Goal: Information Seeking & Learning: Learn about a topic

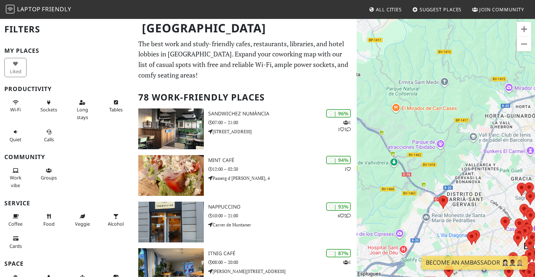
click at [384, 11] on span "All Cities" at bounding box center [389, 9] width 26 height 7
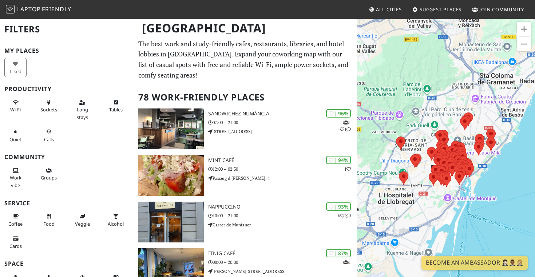
click at [379, 12] on span "All Cities" at bounding box center [389, 9] width 26 height 7
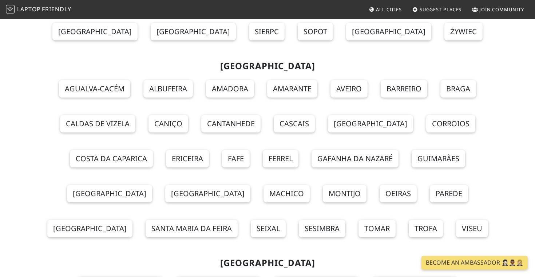
scroll to position [6597, 0]
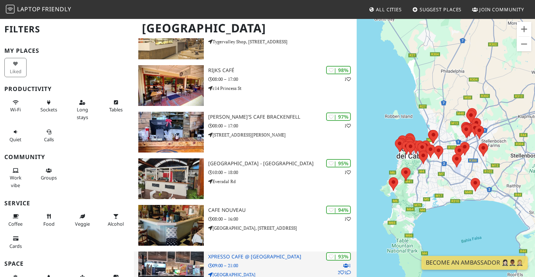
scroll to position [211, 0]
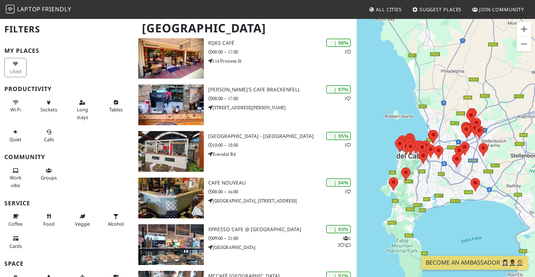
click at [403, 160] on div at bounding box center [446, 156] width 178 height 277
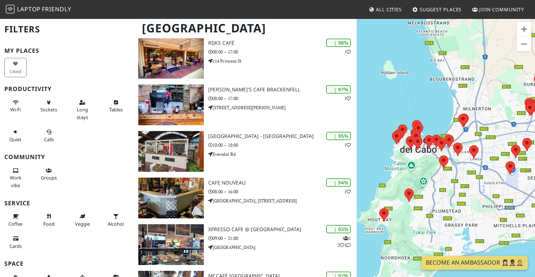
click at [404, 159] on div at bounding box center [446, 156] width 178 height 277
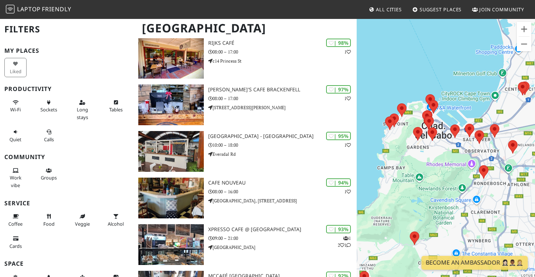
click at [403, 131] on div at bounding box center [446, 156] width 178 height 277
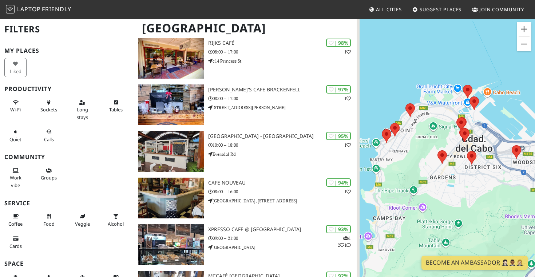
drag, startPoint x: 410, startPoint y: 114, endPoint x: 427, endPoint y: 141, distance: 31.7
click at [429, 142] on div at bounding box center [446, 156] width 178 height 277
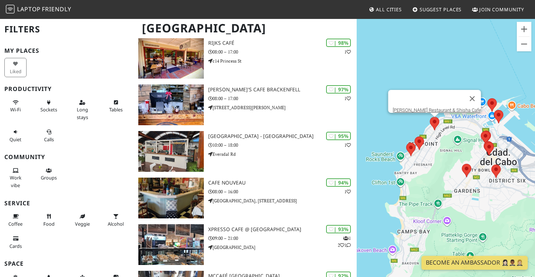
click at [430, 117] on area at bounding box center [430, 117] width 0 height 0
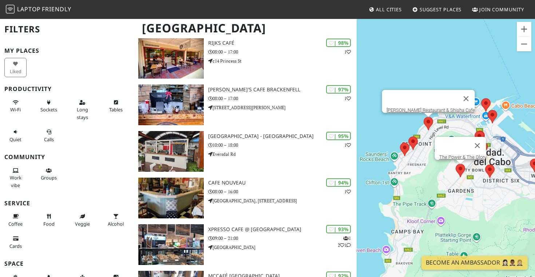
click at [456, 164] on area at bounding box center [456, 164] width 0 height 0
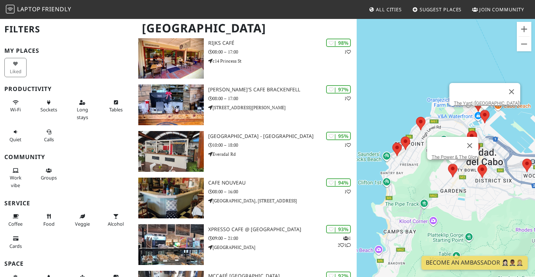
click at [480, 110] on area at bounding box center [480, 110] width 0 height 0
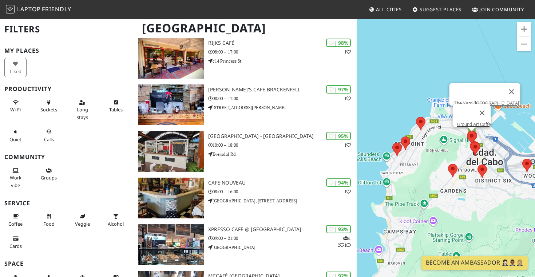
click at [467, 131] on area at bounding box center [467, 131] width 0 height 0
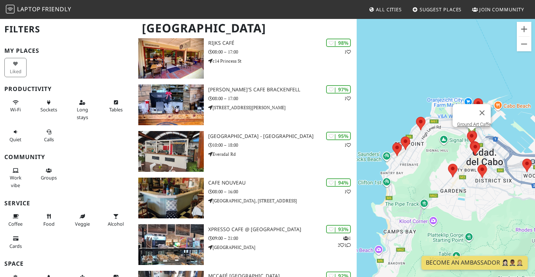
click at [454, 144] on div "Ground Art Caffe" at bounding box center [446, 156] width 178 height 277
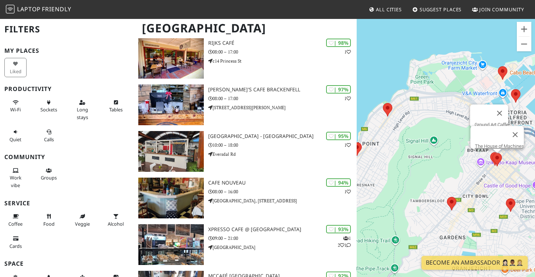
click at [500, 161] on div "Ground Art Caffe The House of Machines" at bounding box center [446, 156] width 178 height 277
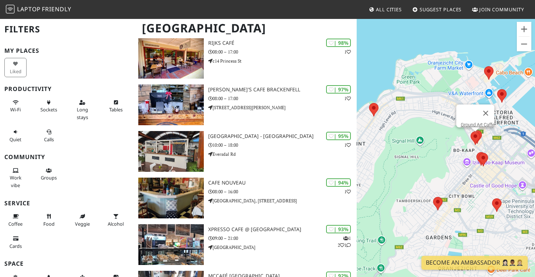
click at [479, 153] on area at bounding box center [479, 153] width 0 height 0
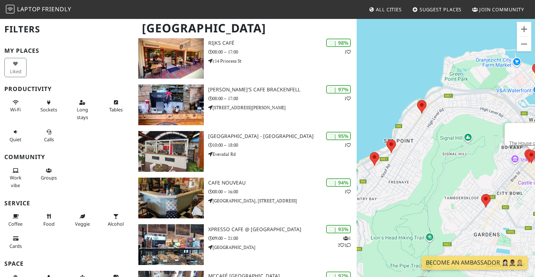
drag, startPoint x: 435, startPoint y: 170, endPoint x: 484, endPoint y: 167, distance: 48.5
click at [484, 167] on div "The House of Machines" at bounding box center [446, 156] width 178 height 277
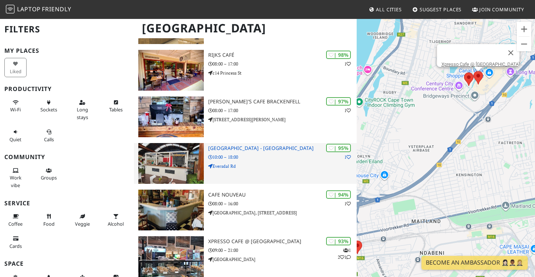
scroll to position [186, 0]
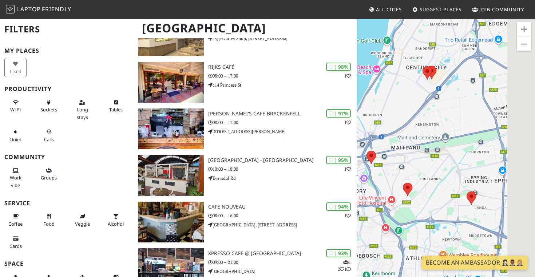
drag, startPoint x: 498, startPoint y: 167, endPoint x: 468, endPoint y: 140, distance: 40.8
click at [468, 140] on div "The House of Machines" at bounding box center [446, 156] width 178 height 277
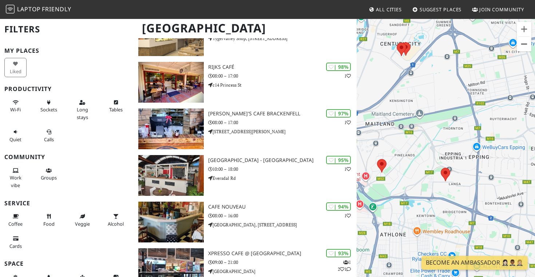
click at [527, 50] on button "Reducir" at bounding box center [524, 44] width 15 height 15
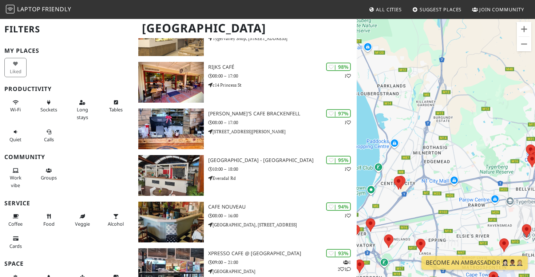
drag, startPoint x: 431, startPoint y: 135, endPoint x: 467, endPoint y: 256, distance: 125.6
click at [468, 256] on div "The House of Machines" at bounding box center [446, 156] width 178 height 277
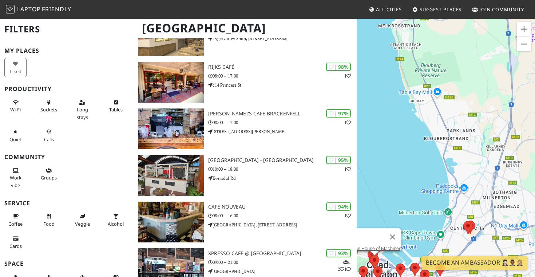
click at [528, 42] on button "Reducir" at bounding box center [524, 44] width 15 height 15
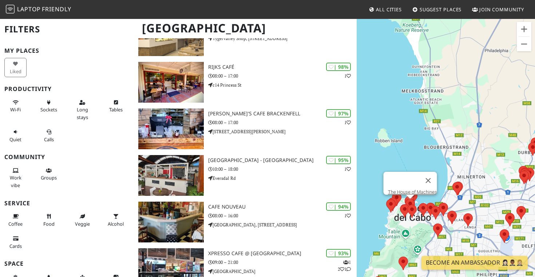
click at [397, 221] on div "The House of Machines" at bounding box center [446, 156] width 178 height 277
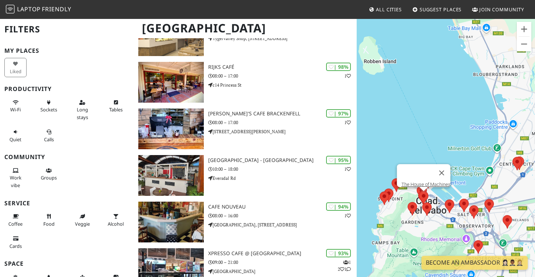
click at [402, 213] on div "The House of Machines" at bounding box center [446, 156] width 178 height 277
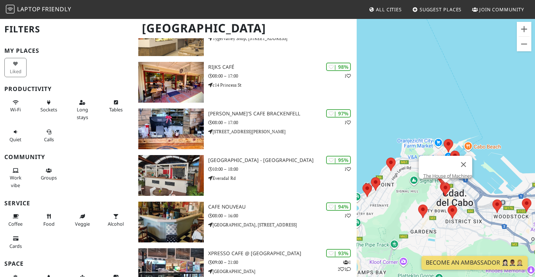
click at [432, 198] on div "The House of Machines" at bounding box center [446, 156] width 178 height 277
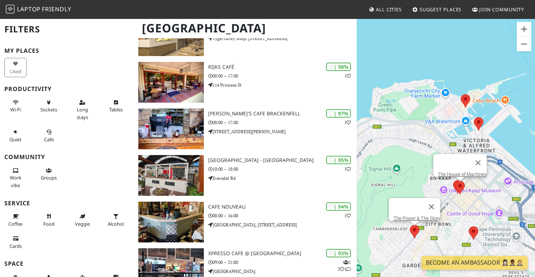
click at [410, 225] on area at bounding box center [410, 225] width 0 height 0
click at [449, 188] on div "The Power & The Glory The House of Machines" at bounding box center [446, 156] width 178 height 277
click at [449, 188] on div "The Power & The Glory" at bounding box center [446, 156] width 178 height 277
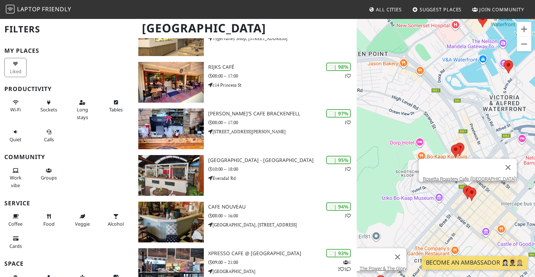
click at [463, 186] on area at bounding box center [463, 186] width 0 height 0
click at [451, 145] on area at bounding box center [451, 145] width 0 height 0
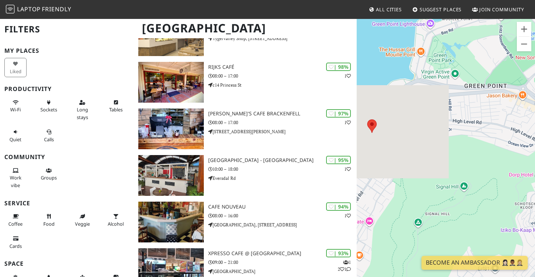
drag, startPoint x: 415, startPoint y: 133, endPoint x: 534, endPoint y: 165, distance: 123.3
click at [535, 165] on div "Ground Art Caffe" at bounding box center [446, 156] width 178 height 277
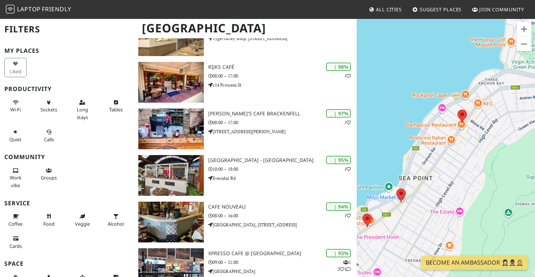
drag, startPoint x: 429, startPoint y: 137, endPoint x: 523, endPoint y: 127, distance: 94.5
click at [523, 127] on div "Ground Art Caffe" at bounding box center [446, 156] width 178 height 277
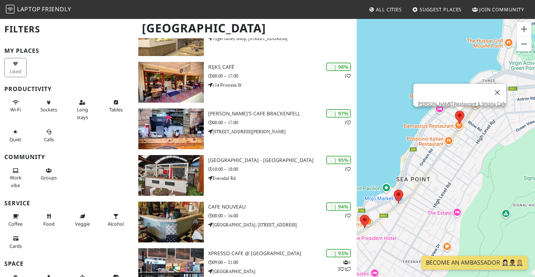
click at [455, 111] on area at bounding box center [455, 111] width 0 height 0
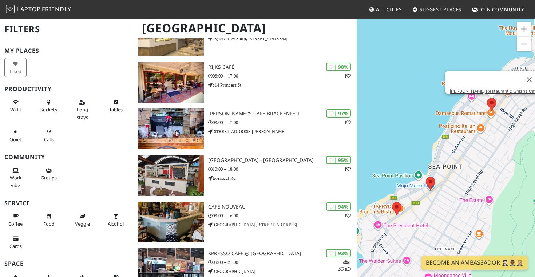
drag, startPoint x: 429, startPoint y: 169, endPoint x: 462, endPoint y: 156, distance: 35.5
click at [462, 156] on div "Al Diwan Restaurant & Shisha Cafe" at bounding box center [446, 156] width 178 height 277
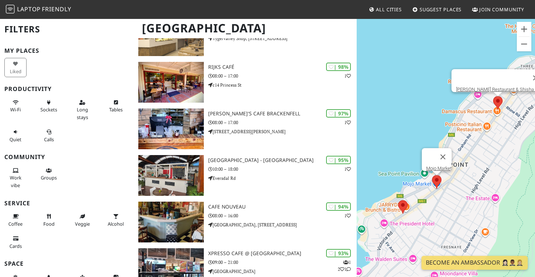
click at [432, 175] on area at bounding box center [432, 175] width 0 height 0
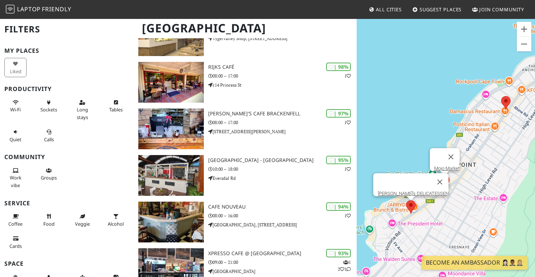
click at [406, 200] on area at bounding box center [406, 200] width 0 height 0
click at [409, 191] on link "Kleinsky's DELICATESSEN" at bounding box center [413, 193] width 71 height 5
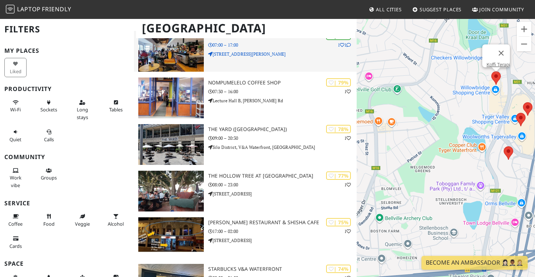
scroll to position [784, 0]
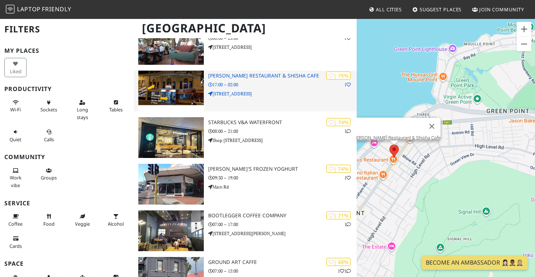
click at [278, 93] on p "100 Main Rd" at bounding box center [282, 93] width 149 height 7
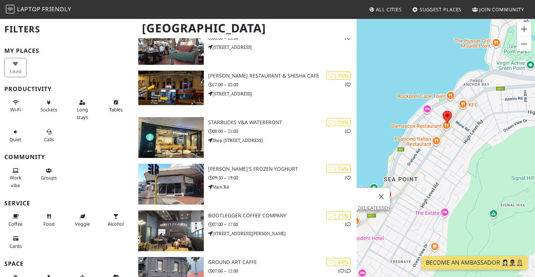
drag, startPoint x: 461, startPoint y: 227, endPoint x: 489, endPoint y: 192, distance: 45.0
click at [489, 192] on div "Kleinsky's DELICATESSEN" at bounding box center [446, 156] width 178 height 277
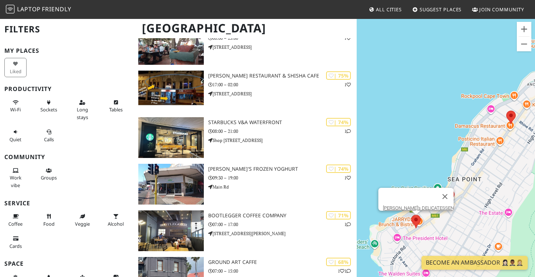
drag, startPoint x: 425, startPoint y: 197, endPoint x: 480, endPoint y: 197, distance: 55.0
click at [480, 197] on div "Kleinsky's DELICATESSEN" at bounding box center [446, 156] width 178 height 277
click at [446, 189] on area at bounding box center [446, 189] width 0 height 0
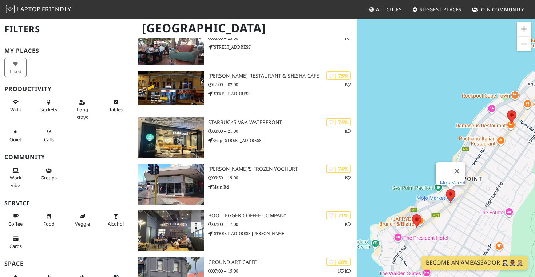
click at [447, 180] on link "Mojo Market" at bounding box center [452, 182] width 25 height 5
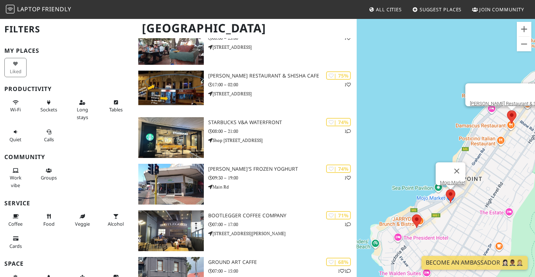
click at [513, 121] on div "Mojo Market Al Diwan Restaurant & Shisha Cafe" at bounding box center [446, 156] width 178 height 277
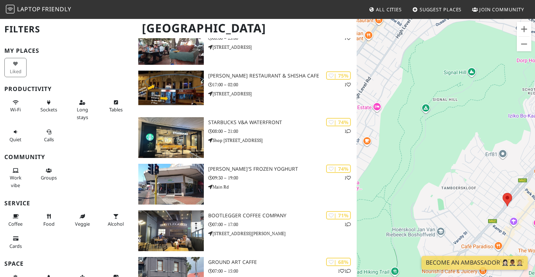
drag, startPoint x: 489, startPoint y: 174, endPoint x: 396, endPoint y: 67, distance: 141.9
click at [396, 67] on div "Mojo Market" at bounding box center [446, 156] width 178 height 277
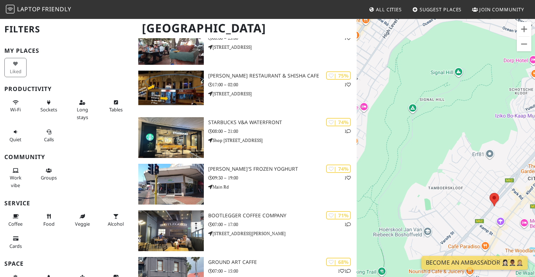
click at [507, 201] on div "Mojo Market" at bounding box center [446, 156] width 178 height 277
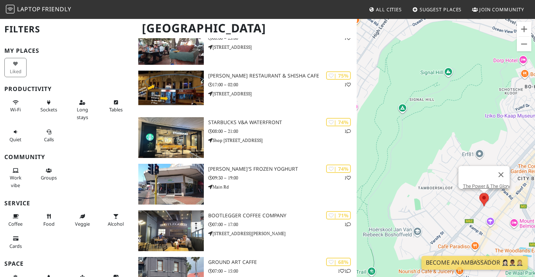
click at [480, 193] on area at bounding box center [480, 193] width 0 height 0
click at [485, 184] on link "The Power & The Glory" at bounding box center [486, 186] width 47 height 5
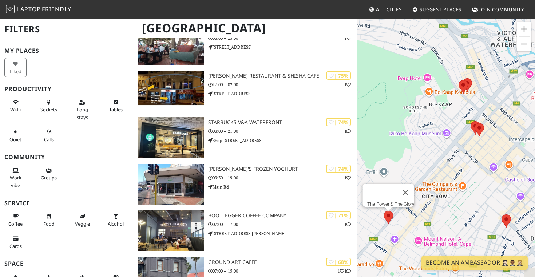
drag, startPoint x: 508, startPoint y: 213, endPoint x: 423, endPoint y: 231, distance: 86.4
click at [423, 231] on div "The Power & The Glory" at bounding box center [446, 156] width 178 height 277
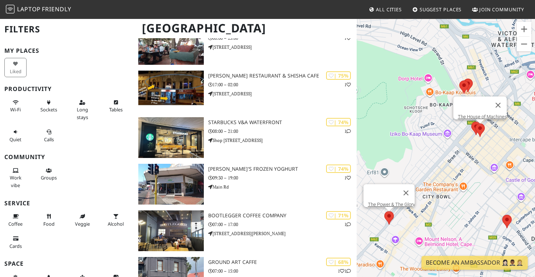
click at [476, 123] on area at bounding box center [476, 123] width 0 height 0
click at [476, 114] on link "The House of Machines" at bounding box center [482, 116] width 49 height 5
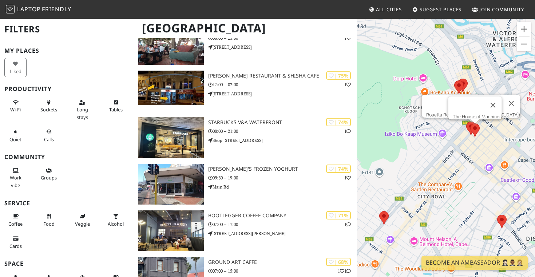
click at [471, 123] on area at bounding box center [471, 123] width 0 height 0
click at [467, 122] on area at bounding box center [467, 122] width 0 height 0
click at [454, 113] on link "Rosetta Roastery Cafe (Bree Street)" at bounding box center [473, 114] width 94 height 5
click at [455, 80] on area at bounding box center [455, 80] width 0 height 0
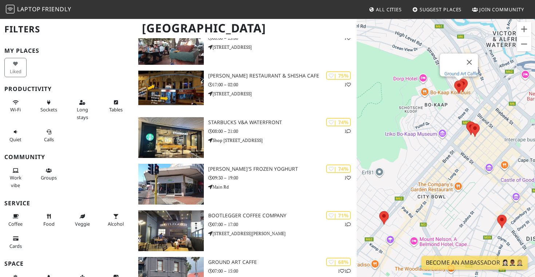
click at [453, 71] on link "Ground Art Caffe" at bounding box center [462, 73] width 34 height 5
click at [459, 79] on area at bounding box center [459, 79] width 0 height 0
click at [457, 69] on link "Origin Coffee Roasting" at bounding box center [465, 71] width 46 height 5
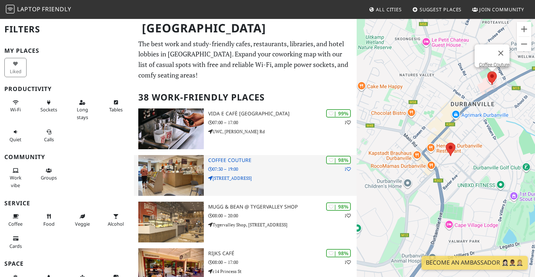
scroll to position [0, 0]
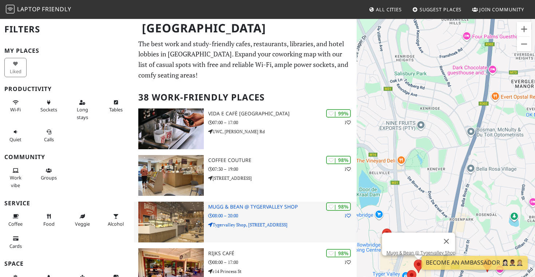
click at [309, 210] on div "| 98% 1 Mugg & Bean @ Tygervalley Shop 08:00 – 20:00 Tygervalley Shop, Shop 581…" at bounding box center [282, 222] width 149 height 41
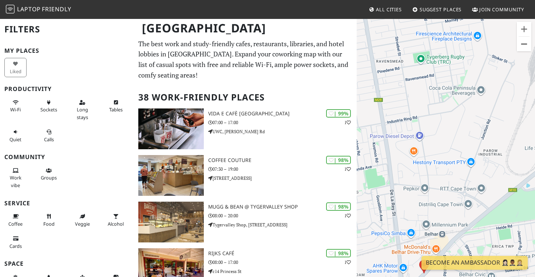
click at [525, 46] on button "Reducir" at bounding box center [524, 44] width 15 height 15
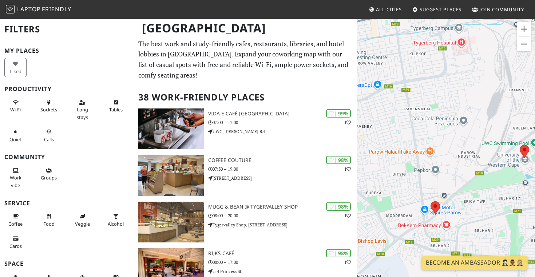
click at [526, 41] on button "Reducir" at bounding box center [524, 44] width 15 height 15
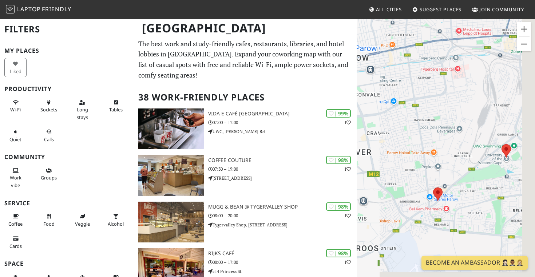
click at [526, 41] on button "Reducir" at bounding box center [524, 44] width 15 height 15
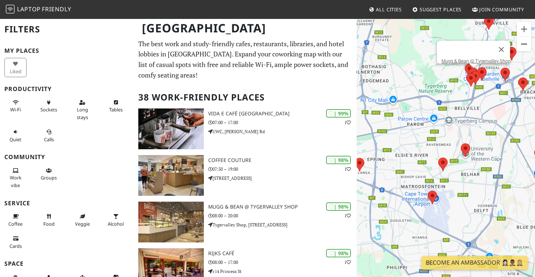
click at [526, 41] on button "Reducir" at bounding box center [524, 44] width 15 height 15
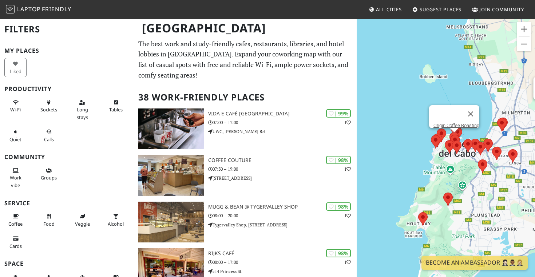
drag, startPoint x: 375, startPoint y: 130, endPoint x: 487, endPoint y: 129, distance: 111.5
click at [487, 129] on div "Origin Coffee Roasting Mugg & Bean @ Tygervalley Shop" at bounding box center [446, 156] width 178 height 277
click at [428, 160] on div "Origin Coffee Roasting Mugg & Bean @ Tygervalley Shop" at bounding box center [446, 156] width 178 height 277
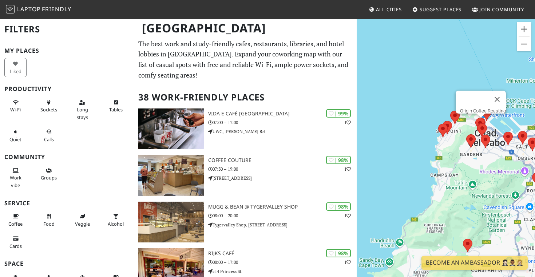
click at [430, 141] on div "Origin Coffee Roasting Mugg & Bean @ Tygervalley Shop" at bounding box center [446, 156] width 178 height 277
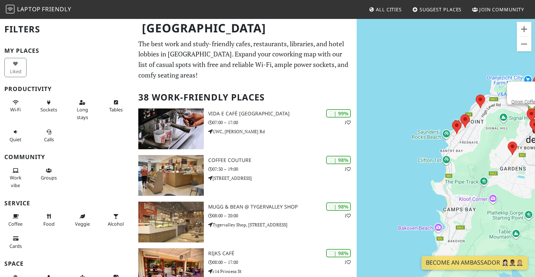
drag, startPoint x: 478, startPoint y: 123, endPoint x: 405, endPoint y: 123, distance: 72.5
click at [405, 123] on div "Origin Coffee Roasting Mugg & Bean @ Tygervalley Shop Mojo Market" at bounding box center [446, 156] width 178 height 277
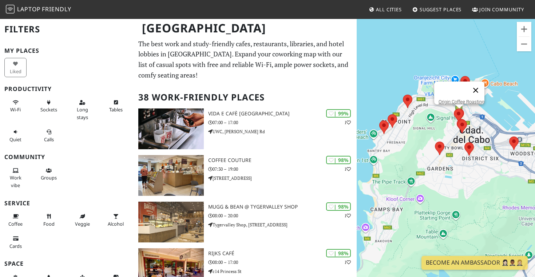
click at [478, 86] on button "Cerrar" at bounding box center [475, 90] width 17 height 17
click at [491, 111] on div "Para desplazarte, pulsa las teclas de flecha. Mugg & Bean @ Tygervalley Shop" at bounding box center [446, 156] width 178 height 277
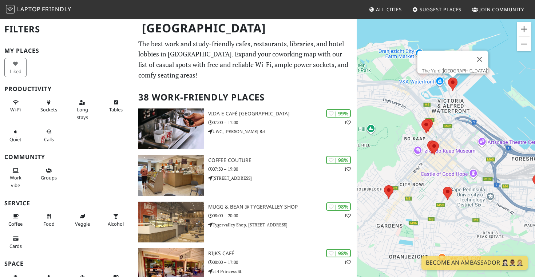
click at [448, 78] on area at bounding box center [448, 78] width 0 height 0
click at [448, 68] on link "The Yard (Silo District)" at bounding box center [455, 70] width 67 height 5
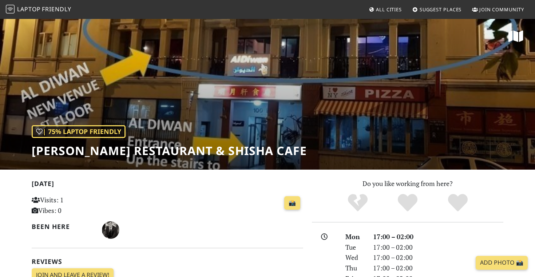
click at [324, 105] on div "| 75% Laptop Friendly Al Diwan Restaurant & Shisha Cafe" at bounding box center [267, 94] width 535 height 152
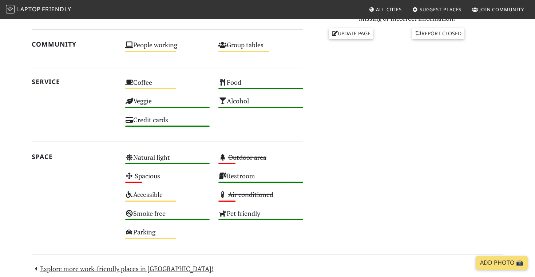
scroll to position [101, 0]
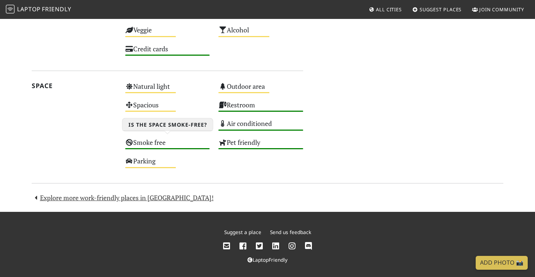
scroll to position [413, 0]
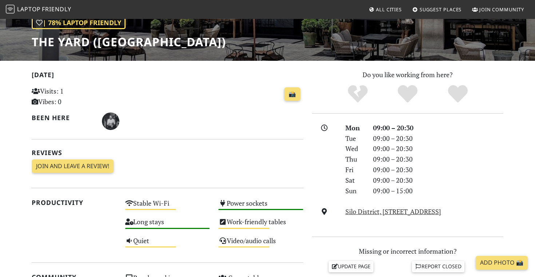
scroll to position [183, 0]
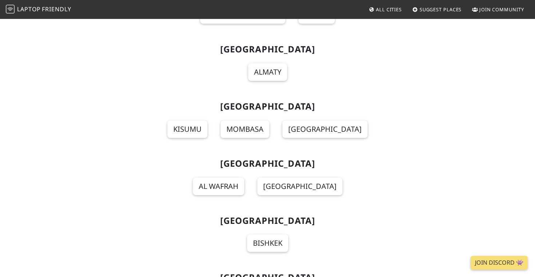
scroll to position [4449, 0]
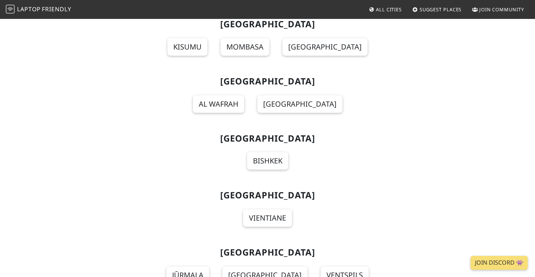
click at [58, 12] on span "Friendly" at bounding box center [56, 9] width 29 height 8
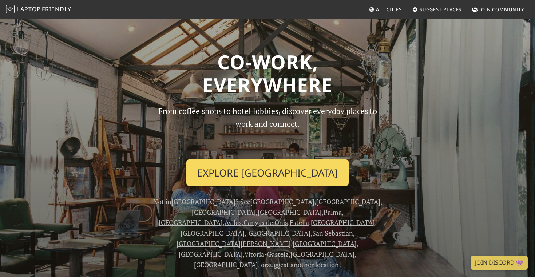
click at [296, 174] on link "Explore [GEOGRAPHIC_DATA]" at bounding box center [267, 173] width 162 height 27
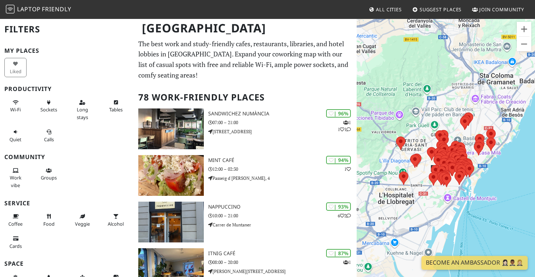
click at [425, 169] on div at bounding box center [446, 156] width 178 height 277
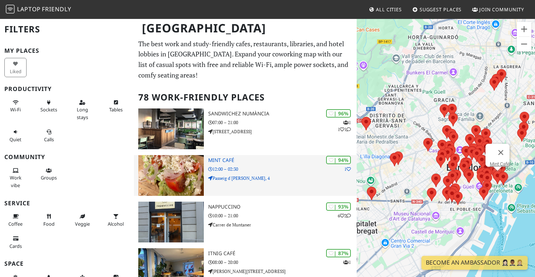
click at [265, 166] on p "12:00 – 02:30" at bounding box center [282, 169] width 149 height 7
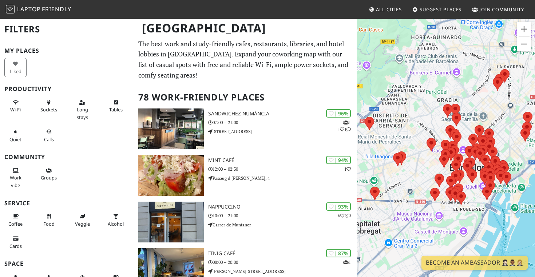
click at [54, 8] on span "Friendly" at bounding box center [56, 9] width 29 height 8
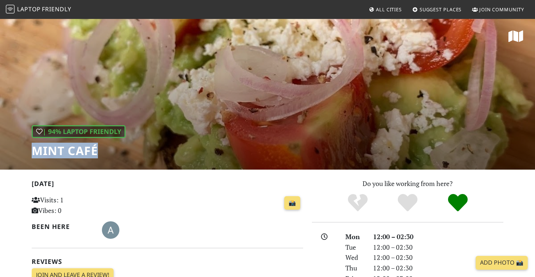
drag, startPoint x: 33, startPoint y: 152, endPoint x: 97, endPoint y: 153, distance: 63.4
click at [97, 152] on h1 "Mint Café" at bounding box center [79, 151] width 94 height 14
